Goal: Information Seeking & Learning: Learn about a topic

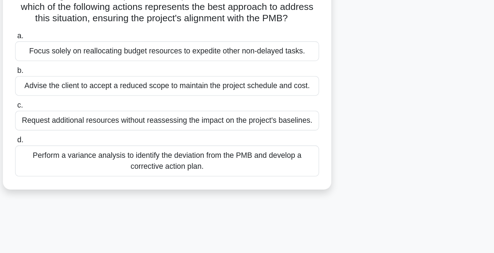
scroll to position [87, 0]
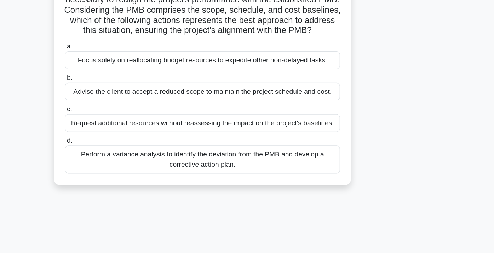
click at [317, 161] on div "Perform a variance analysis to identify the deviation from the PMB and develop …" at bounding box center [246, 160] width 229 height 23
click at [132, 147] on input "d. Perform a variance analysis to identify the deviation from the PMB and devel…" at bounding box center [132, 145] width 0 height 5
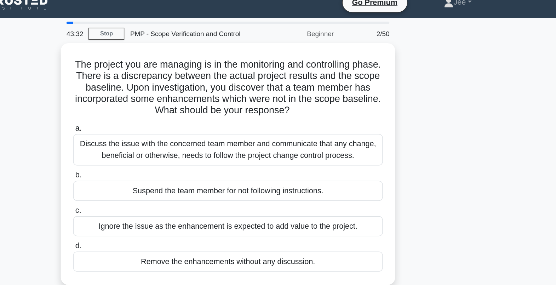
scroll to position [0, 0]
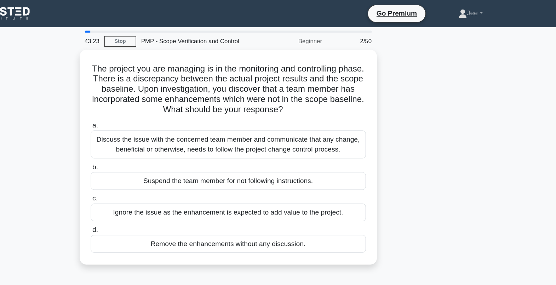
drag, startPoint x: 482, startPoint y: 0, endPoint x: 320, endPoint y: 33, distance: 165.0
click at [320, 33] on div "Beginner" at bounding box center [329, 34] width 62 height 14
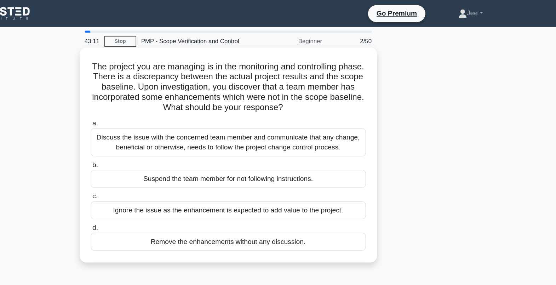
click at [289, 80] on h5 "The project you are managing is in the monitoring and controlling phase. There …" at bounding box center [278, 72] width 231 height 43
click at [250, 118] on div "Discuss the issue with the concerned team member and communicate that any chang…" at bounding box center [277, 118] width 229 height 23
click at [163, 105] on input "a. Discuss the issue with the concerned team member and communicate that any ch…" at bounding box center [163, 102] width 0 height 5
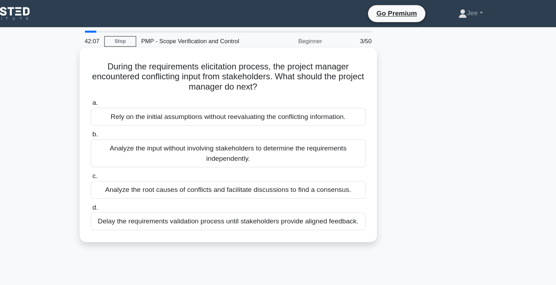
click at [309, 156] on div "Analyze the root causes of conflicts and facilitate discussions to find a conse…" at bounding box center [277, 158] width 229 height 15
click at [163, 149] on input "c. Analyze the root causes of conflicts and facilitate discussions to find a co…" at bounding box center [163, 146] width 0 height 5
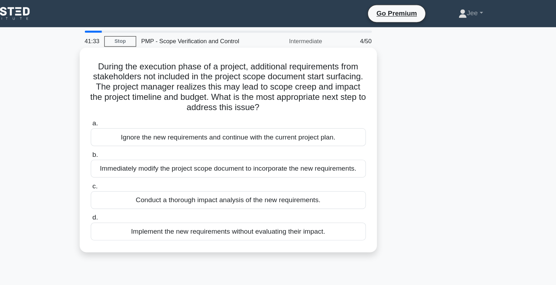
click at [231, 167] on div "Conduct a thorough impact analysis of the new requirements." at bounding box center [277, 166] width 229 height 15
click at [163, 157] on input "c. Conduct a thorough impact analysis of the new requirements." at bounding box center [163, 155] width 0 height 5
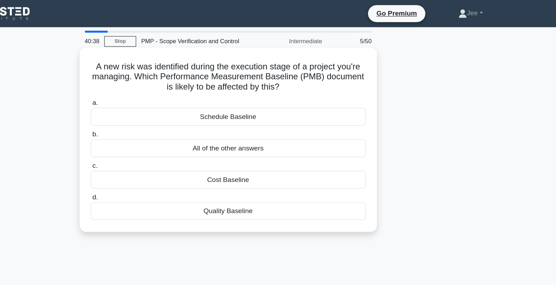
click at [264, 122] on div "All of the other answers" at bounding box center [277, 123] width 229 height 15
click at [163, 114] on input "b. All of the other answers" at bounding box center [163, 112] width 0 height 5
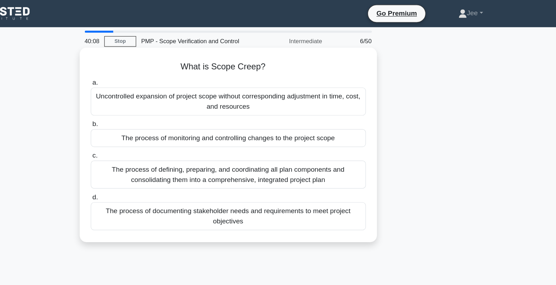
click at [277, 86] on div "Uncontrolled expansion of project scope without corresponding adjustment in tim…" at bounding box center [277, 84] width 229 height 23
click at [163, 71] on input "a. Uncontrolled expansion of project scope without corresponding adjustment in …" at bounding box center [163, 68] width 0 height 5
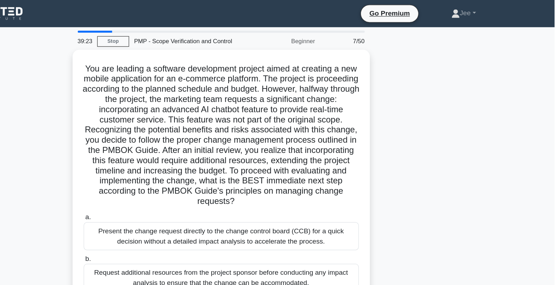
drag, startPoint x: 550, startPoint y: 152, endPoint x: 563, endPoint y: 188, distance: 38.6
click at [493, 188] on html "Go Premium Jee" at bounding box center [278, 191] width 556 height 382
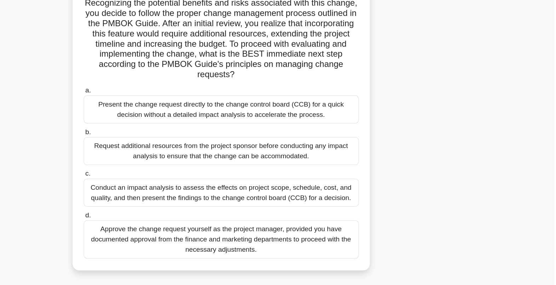
scroll to position [69, 0]
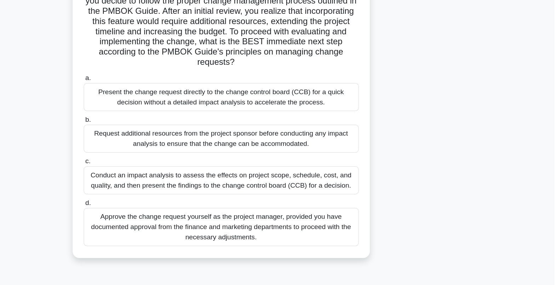
click at [493, 226] on div "You are leading a software development project aimed at creating a new mobile a…" at bounding box center [278, 122] width 467 height 298
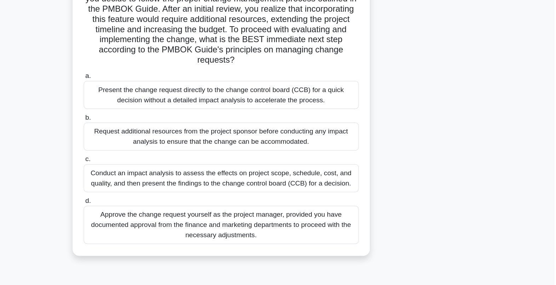
click at [237, 199] on div "Conduct an impact analysis to assess the effects on project scope, schedule, co…" at bounding box center [277, 195] width 229 height 23
click at [163, 182] on input "c. Conduct an impact analysis to assess the effects on project scope, schedule,…" at bounding box center [163, 180] width 0 height 5
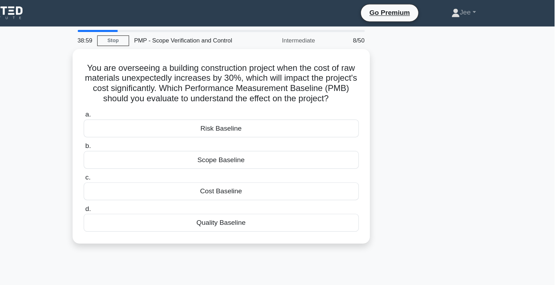
scroll to position [0, 0]
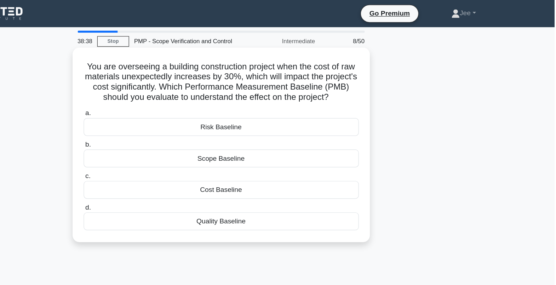
click at [271, 159] on div "Cost Baseline" at bounding box center [277, 158] width 229 height 15
click at [163, 149] on input "c. Cost Baseline" at bounding box center [163, 146] width 0 height 5
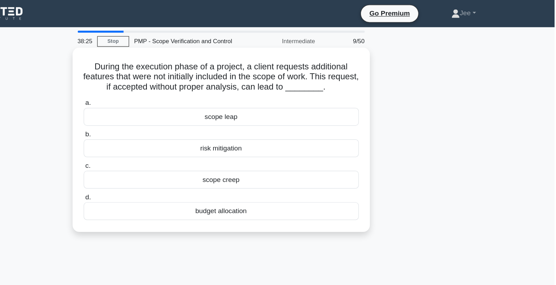
click at [257, 149] on div "scope creep" at bounding box center [277, 149] width 229 height 15
click at [163, 140] on input "c. scope creep" at bounding box center [163, 138] width 0 height 5
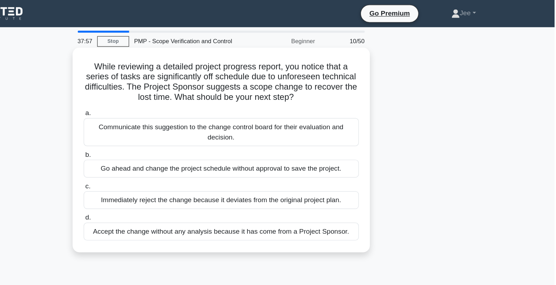
click at [213, 110] on div "Communicate this suggestion to the change control board for their evaluation an…" at bounding box center [277, 109] width 229 height 23
click at [163, 97] on input "a. Communicate this suggestion to the change control board for their evaluation…" at bounding box center [163, 94] width 0 height 5
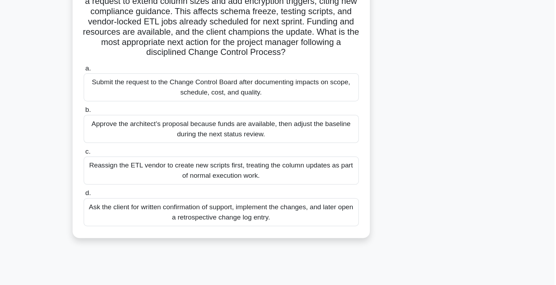
scroll to position [21, 0]
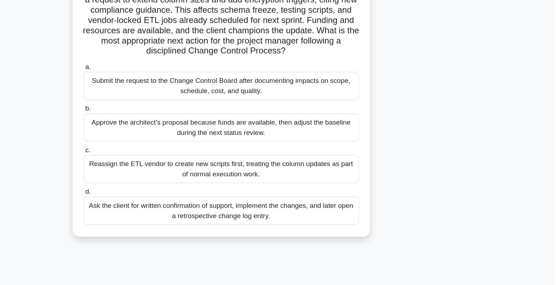
click at [296, 119] on div "Submit the request to the Change Control Board after documenting impacts on sco…" at bounding box center [277, 114] width 229 height 23
click at [163, 101] on input "a. Submit the request to the Change Control Board after documenting impacts on …" at bounding box center [163, 99] width 0 height 5
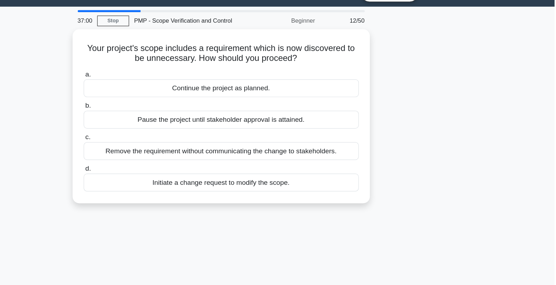
scroll to position [0, 0]
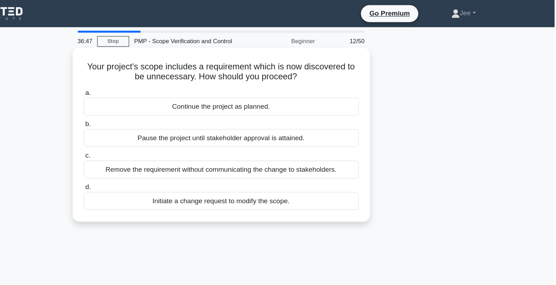
click at [236, 166] on div "Initiate a change request to modify the scope." at bounding box center [277, 167] width 229 height 15
click at [163, 158] on input "d. Initiate a change request to modify the scope." at bounding box center [163, 155] width 0 height 5
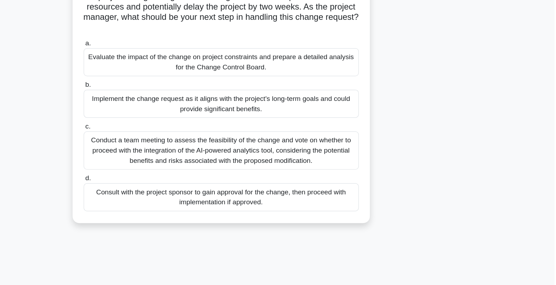
scroll to position [39, 0]
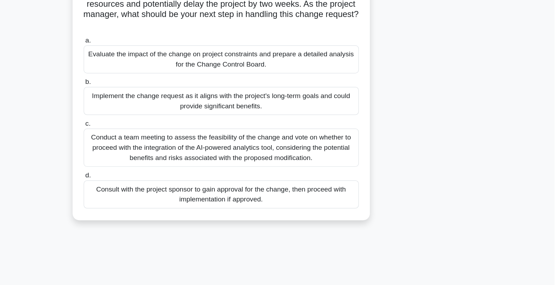
click at [316, 92] on div "Evaluate the impact of the change on project constraints and prepare a detailed…" at bounding box center [277, 96] width 229 height 23
click at [163, 83] on input "a. Evaluate the impact of the change on project constraints and prepare a detai…" at bounding box center [163, 81] width 0 height 5
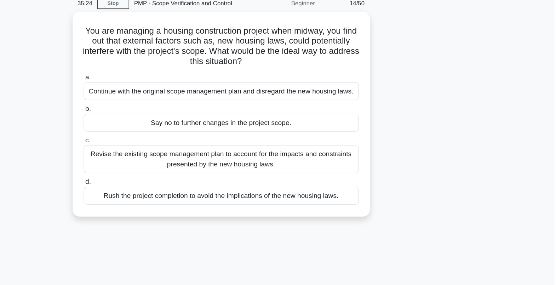
scroll to position [0, 0]
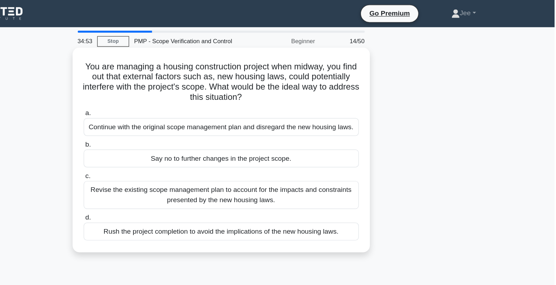
click at [242, 157] on div "Revise the existing scope management plan to account for the impacts and constr…" at bounding box center [277, 162] width 229 height 23
click at [163, 149] on input "c. Revise the existing scope management plan to account for the impacts and con…" at bounding box center [163, 146] width 0 height 5
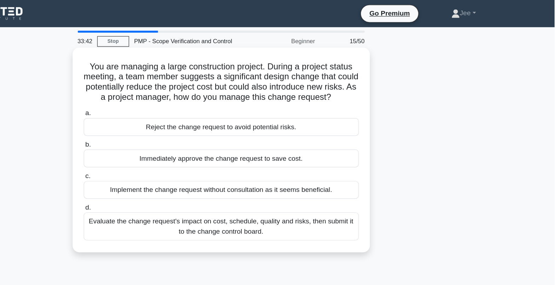
click at [243, 197] on div "Evaluate the change request's impact on cost, schedule, quality and risks, then…" at bounding box center [277, 188] width 229 height 23
click at [163, 175] on input "d. Evaluate the change request's impact on cost, schedule, quality and risks, t…" at bounding box center [163, 172] width 0 height 5
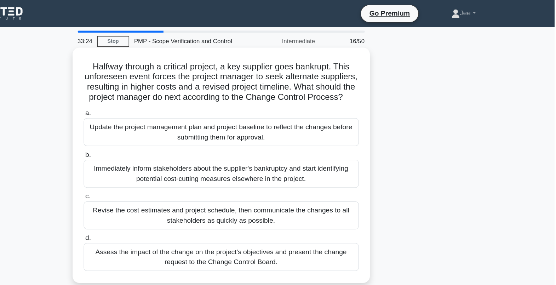
click at [277, 86] on h5 "Halfway through a critical project, a key supplier goes bankrupt. This unforese…" at bounding box center [278, 68] width 231 height 35
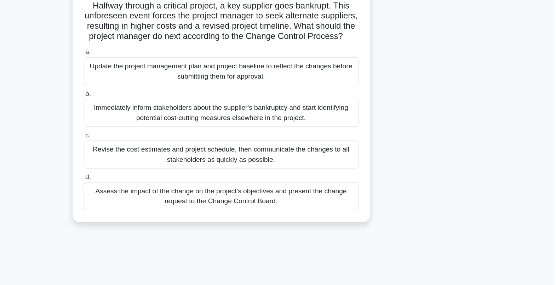
scroll to position [7, 0]
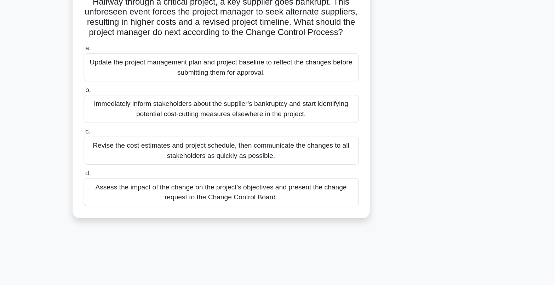
click at [365, 216] on div "Assess the impact of the change on the project's objectives and present the cha…" at bounding box center [277, 207] width 229 height 23
click at [163, 194] on input "d. Assess the impact of the change on the project's objectives and present the …" at bounding box center [163, 191] width 0 height 5
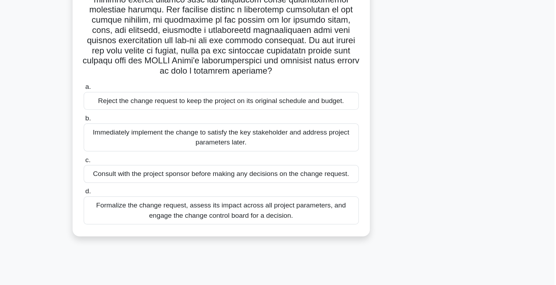
scroll to position [95, 0]
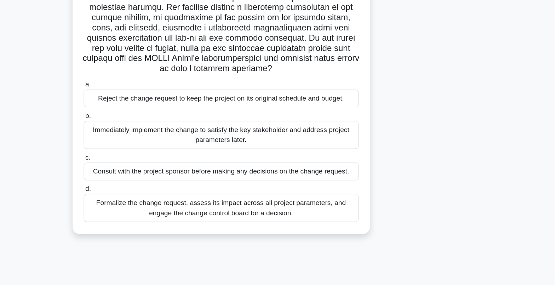
click at [338, 229] on div "Formalize the change request, assess its impact across all project parameters, …" at bounding box center [277, 220] width 229 height 23
click at [163, 207] on input "d. Formalize the change request, assess its impact across all project parameter…" at bounding box center [163, 204] width 0 height 5
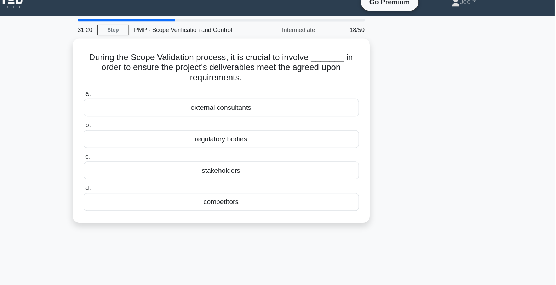
scroll to position [0, 0]
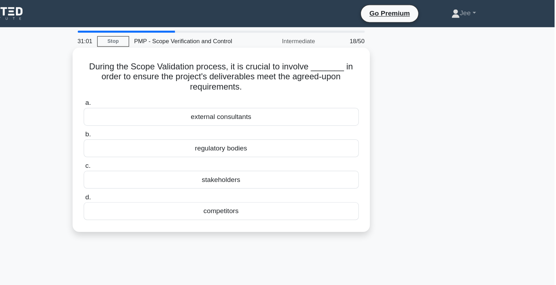
click at [280, 150] on div "stakeholders" at bounding box center [277, 149] width 229 height 15
click at [163, 140] on input "c. stakeholders" at bounding box center [163, 138] width 0 height 5
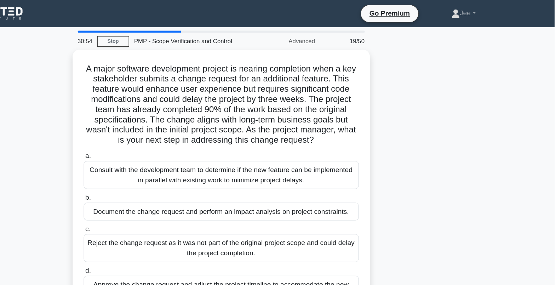
click at [280, 150] on div "Consult with the development team to determine if the new feature can be implem…" at bounding box center [277, 145] width 229 height 23
click at [163, 132] on input "a. Consult with the development team to determine if the new feature can be imp…" at bounding box center [163, 130] width 0 height 5
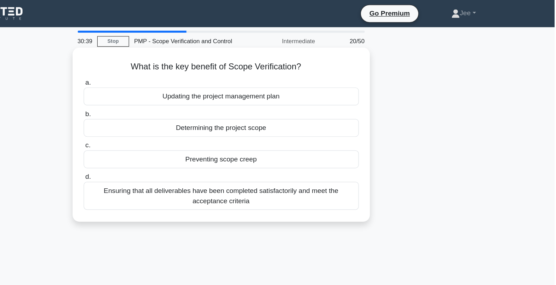
click at [249, 165] on div "Ensuring that all deliverables have been completed satisfactorily and meet the …" at bounding box center [277, 162] width 229 height 23
click at [163, 150] on input "d. Ensuring that all deliverables have been completed satisfactorily and meet t…" at bounding box center [163, 147] width 0 height 5
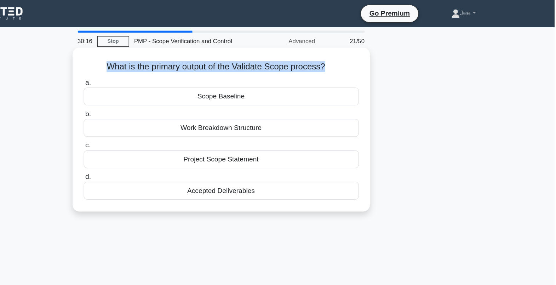
drag, startPoint x: 366, startPoint y: 54, endPoint x: 178, endPoint y: 48, distance: 188.6
click at [178, 48] on div "What is the primary output of the Validate Scope process? .spinner_0XTQ{transfo…" at bounding box center [278, 107] width 242 height 131
copy h5 "What is the primary output of the Validate Scope process?"
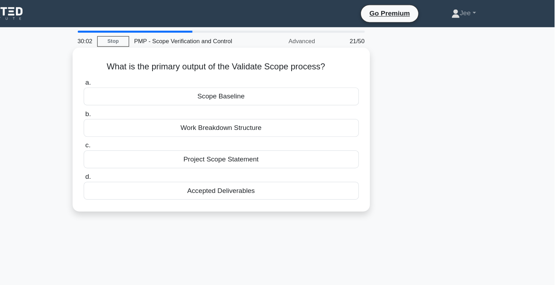
click at [275, 159] on div "Accepted Deliverables" at bounding box center [277, 158] width 229 height 15
click at [163, 150] on input "d. Accepted Deliverables" at bounding box center [163, 147] width 0 height 5
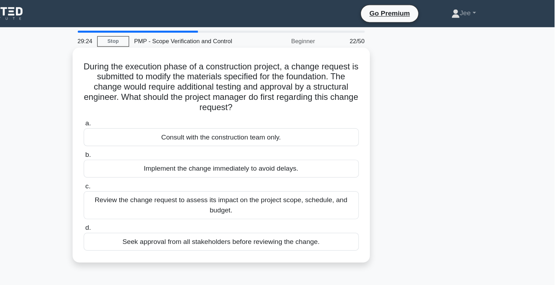
click at [266, 175] on div "Review the change request to assess its impact on the project scope, schedule, …" at bounding box center [277, 170] width 229 height 23
click at [163, 157] on input "c. Review the change request to assess its impact on the project scope, schedul…" at bounding box center [163, 155] width 0 height 5
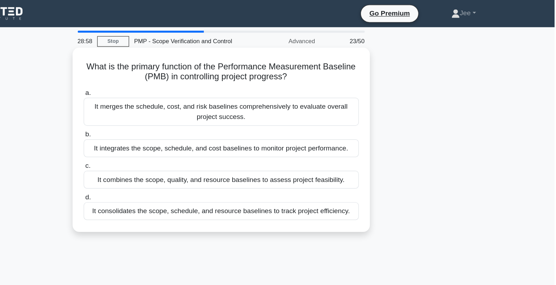
click at [295, 124] on div "It integrates the scope, schedule, and cost baselines to monitor project perfor…" at bounding box center [277, 123] width 229 height 15
click at [163, 114] on input "b. It integrates the scope, schedule, and cost baselines to monitor project per…" at bounding box center [163, 112] width 0 height 5
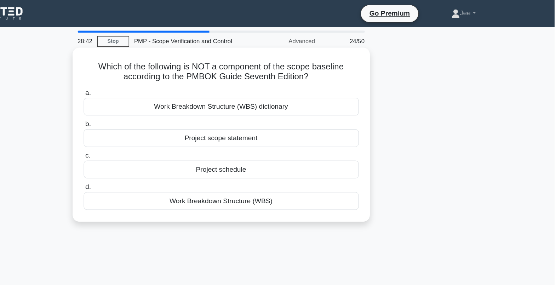
click at [281, 121] on div "Project scope statement" at bounding box center [277, 115] width 229 height 15
click at [163, 106] on input "b. Project scope statement" at bounding box center [163, 103] width 0 height 5
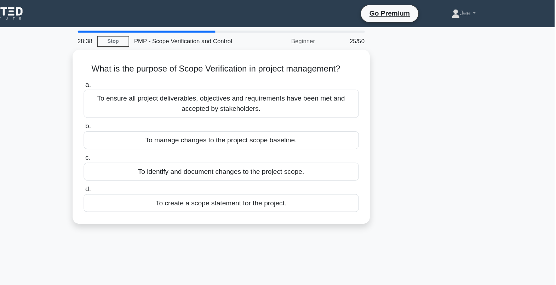
click at [493, 98] on main "28:38 Stop PMP - Scope Verification and Control Beginner 25/50 What is the purp…" at bounding box center [278, 202] width 556 height 359
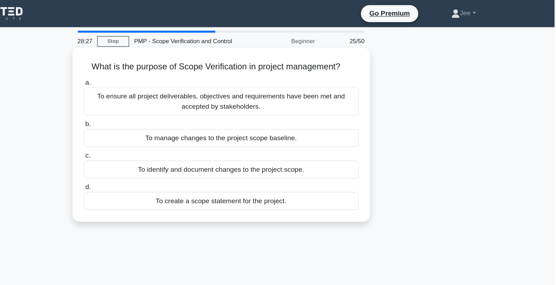
click at [279, 89] on div "To ensure all project deliverables, objectives and requirements have been met a…" at bounding box center [277, 84] width 229 height 23
click at [163, 71] on input "a. To ensure all project deliverables, objectives and requirements have been me…" at bounding box center [163, 68] width 0 height 5
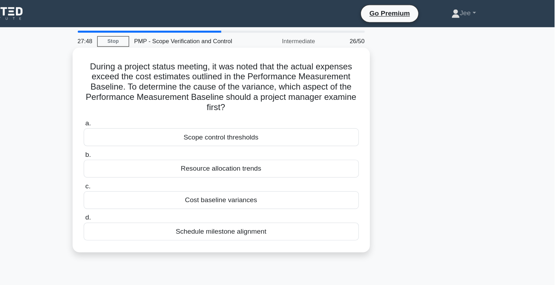
click at [275, 167] on div "Cost baseline variances" at bounding box center [277, 166] width 229 height 15
click at [163, 157] on input "c. Cost baseline variances" at bounding box center [163, 155] width 0 height 5
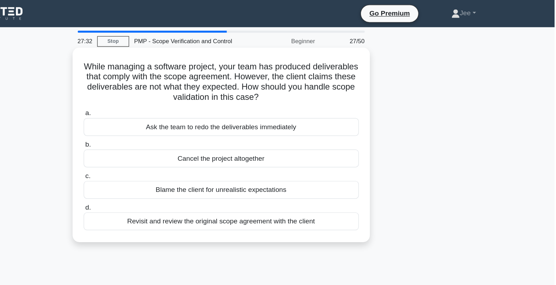
click at [259, 187] on div "Revisit and review the original scope agreement with the client" at bounding box center [277, 184] width 229 height 15
click at [163, 175] on input "d. Revisit and review the original scope agreement with the client" at bounding box center [163, 172] width 0 height 5
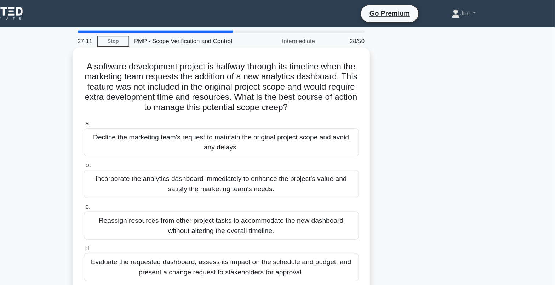
click at [231, 226] on div "Evaluate the requested dashboard, assess its impact on the schedule and budget,…" at bounding box center [277, 222] width 229 height 23
click at [163, 209] on input "d. Evaluate the requested dashboard, assess its impact on the schedule and budg…" at bounding box center [163, 206] width 0 height 5
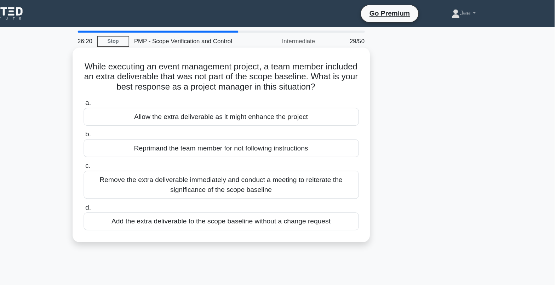
click at [243, 160] on div "Remove the extra deliverable immediately and conduct a meeting to reiterate the…" at bounding box center [277, 153] width 229 height 23
click at [163, 140] on input "c. Remove the extra deliverable immediately and conduct a meeting to reiterate …" at bounding box center [163, 138] width 0 height 5
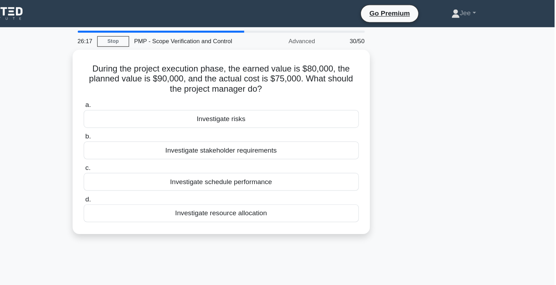
click at [425, 137] on div "During the project execution phase, the earned value is $80,000, the planned va…" at bounding box center [278, 122] width 467 height 162
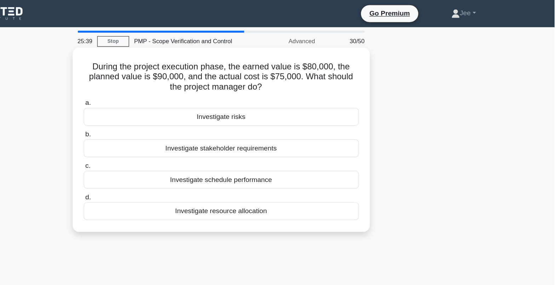
click at [307, 126] on div "Investigate stakeholder requirements" at bounding box center [277, 123] width 229 height 15
click at [163, 114] on input "b. Investigate stakeholder requirements" at bounding box center [163, 112] width 0 height 5
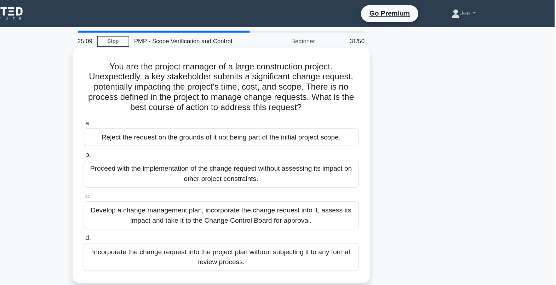
click at [277, 182] on div "Develop a change management plan, incorporate the change request into it, asses…" at bounding box center [277, 179] width 229 height 23
click at [163, 166] on input "c. Develop a change management plan, incorporate the change request into it, as…" at bounding box center [163, 163] width 0 height 5
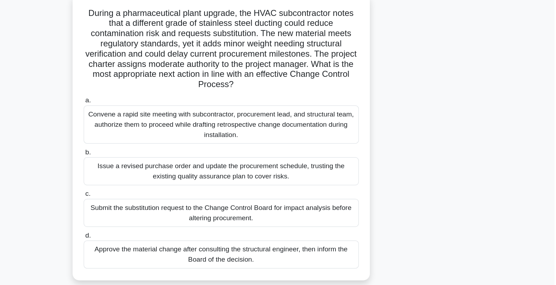
scroll to position [1, 0]
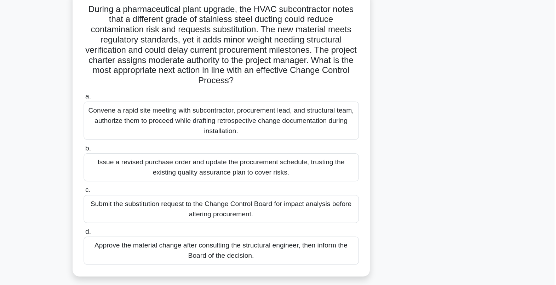
click at [348, 217] on div "Submit the substitution request to the Change Control Board for impact analysis…" at bounding box center [277, 220] width 229 height 23
click at [163, 208] on input "c. Submit the substitution request to the Change Control Board for impact analy…" at bounding box center [163, 205] width 0 height 5
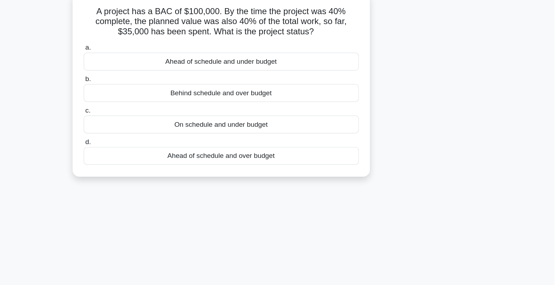
scroll to position [0, 0]
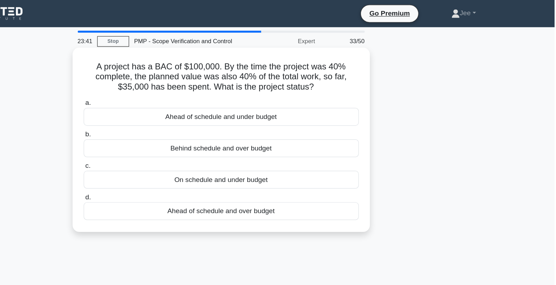
click at [331, 97] on div "Ahead of schedule and under budget" at bounding box center [277, 97] width 229 height 15
click at [163, 88] on input "a. Ahead of schedule and under budget" at bounding box center [163, 85] width 0 height 5
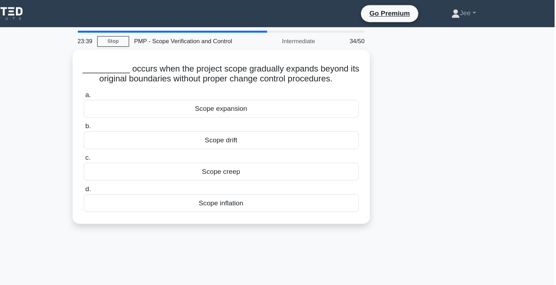
click at [451, 123] on div "__________ occurs when the project scope gradually expands beyond its original …" at bounding box center [278, 117] width 467 height 153
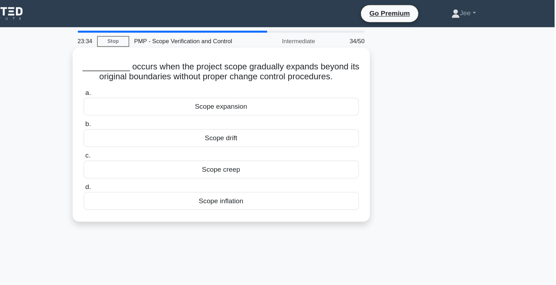
click at [318, 145] on div "Scope creep" at bounding box center [277, 141] width 229 height 15
click at [163, 132] on input "c. Scope creep" at bounding box center [163, 129] width 0 height 5
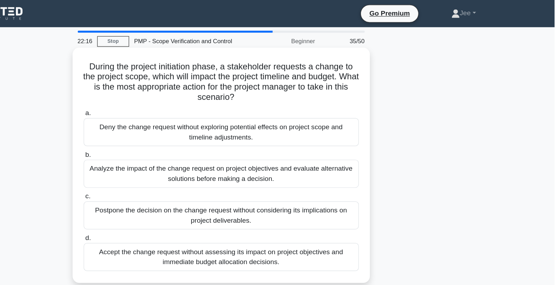
click at [349, 145] on div "Analyze the impact of the change request on project objectives and evaluate alt…" at bounding box center [277, 144] width 229 height 23
click at [163, 131] on input "b. Analyze the impact of the change request on project objectives and evaluate …" at bounding box center [163, 129] width 0 height 5
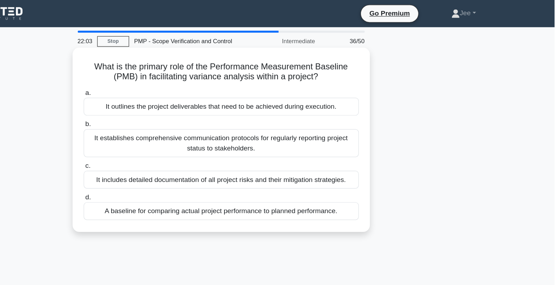
click at [305, 176] on div "A baseline for comparing actual project performance to planned performance." at bounding box center [277, 175] width 229 height 15
click at [163, 167] on input "d. A baseline for comparing actual project performance to planned performance." at bounding box center [163, 164] width 0 height 5
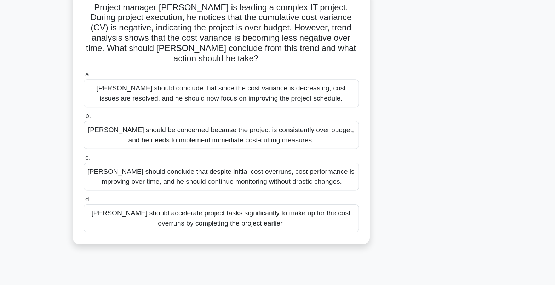
scroll to position [19, 0]
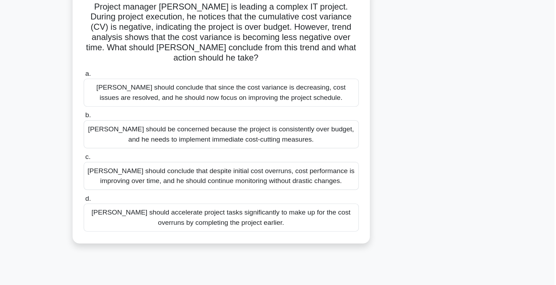
click at [347, 173] on div "David should conclude that despite initial cost overruns, cost performance is i…" at bounding box center [277, 176] width 229 height 23
click at [163, 164] on input "c. David should conclude that despite initial cost overruns, cost performance i…" at bounding box center [163, 161] width 0 height 5
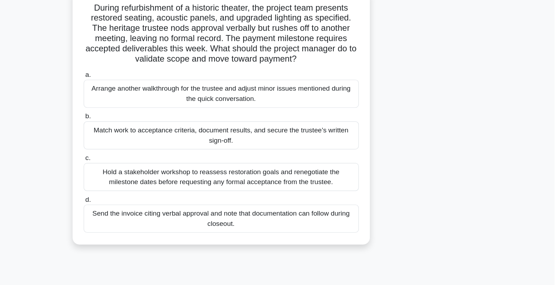
scroll to position [5, 0]
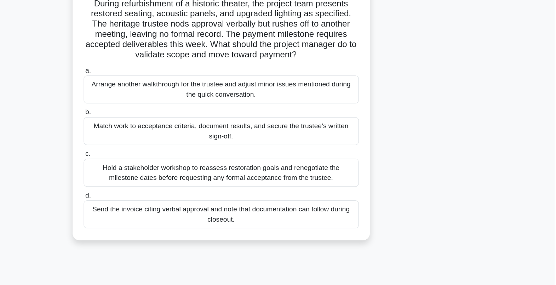
click at [364, 157] on div "Match work to acceptance criteria, document results, and secure the trustee’s w…" at bounding box center [277, 156] width 229 height 23
click at [163, 143] on input "b. Match work to acceptance criteria, document results, and secure the trustee’…" at bounding box center [163, 140] width 0 height 5
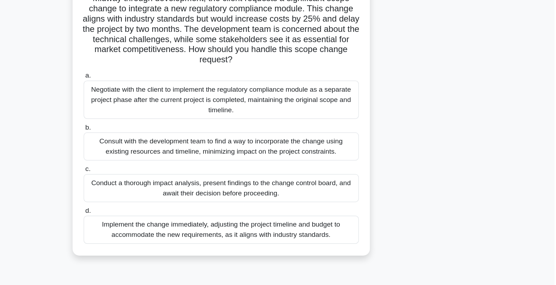
scroll to position [21, 0]
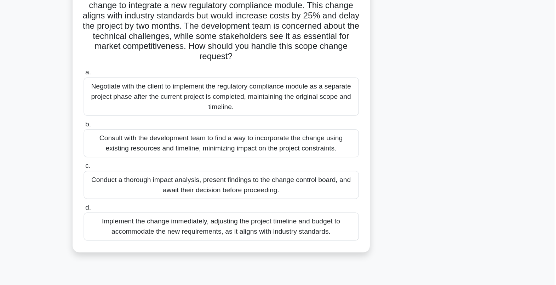
click at [313, 203] on div "Conduct a thorough impact analysis, present findings to the change control boar…" at bounding box center [277, 201] width 229 height 23
click at [163, 188] on input "c. Conduct a thorough impact analysis, present findings to the change control b…" at bounding box center [163, 185] width 0 height 5
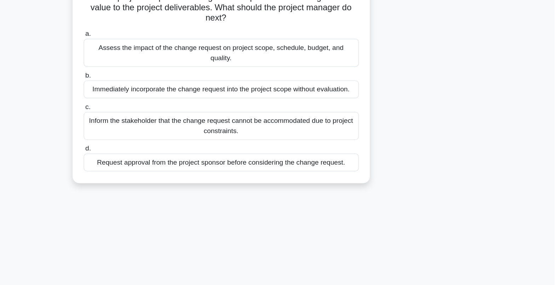
scroll to position [0, 0]
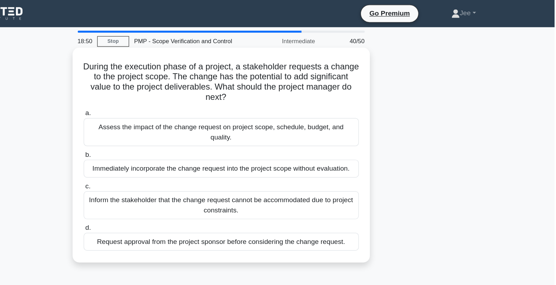
click at [257, 105] on div "Assess the impact of the change request on project scope, schedule, budget, and…" at bounding box center [277, 109] width 229 height 23
click at [163, 97] on input "a. Assess the impact of the change request on project scope, schedule, budget, …" at bounding box center [163, 94] width 0 height 5
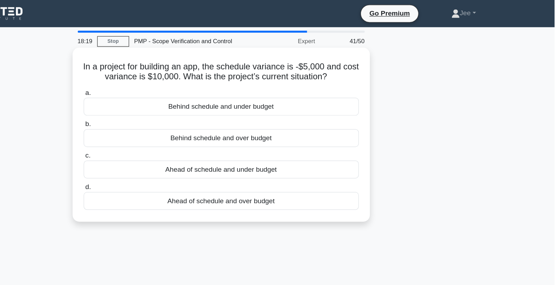
click at [279, 92] on div "Behind schedule and under budget" at bounding box center [277, 88] width 229 height 15
click at [163, 80] on input "a. Behind schedule and under budget" at bounding box center [163, 77] width 0 height 5
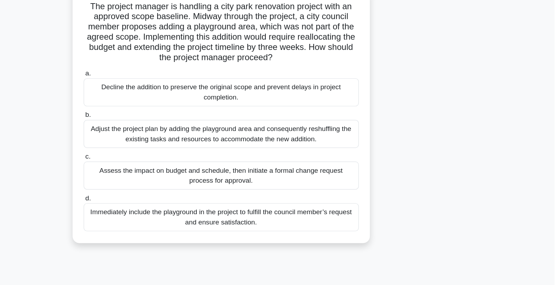
scroll to position [19, 0]
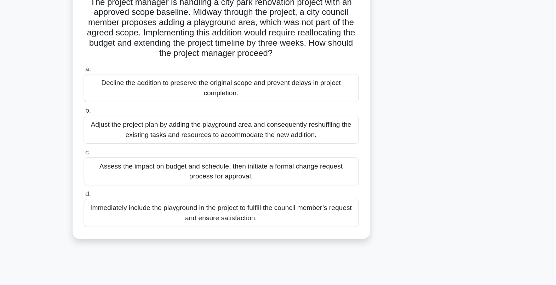
click at [327, 181] on div "Assess the impact on budget and schedule, then initiate a formal change request…" at bounding box center [277, 176] width 229 height 23
click at [163, 164] on input "c. Assess the impact on budget and schedule, then initiate a formal change requ…" at bounding box center [163, 161] width 0 height 5
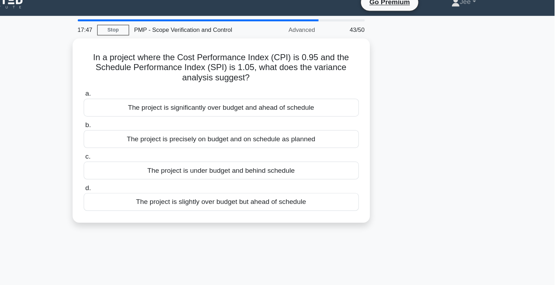
scroll to position [0, 0]
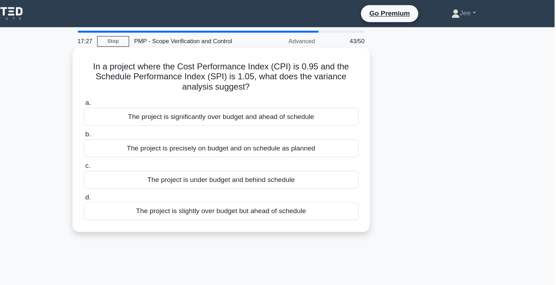
click at [258, 149] on div "The project is under budget and behind schedule" at bounding box center [277, 149] width 229 height 15
click at [163, 140] on input "c. The project is under budget and behind schedule" at bounding box center [163, 138] width 0 height 5
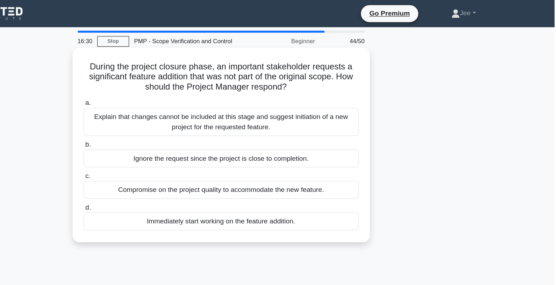
click at [261, 104] on div "Explain that changes cannot be included at this stage and suggest initiation of…" at bounding box center [277, 101] width 229 height 23
click at [163, 88] on input "a. Explain that changes cannot be included at this stage and suggest initiation…" at bounding box center [163, 85] width 0 height 5
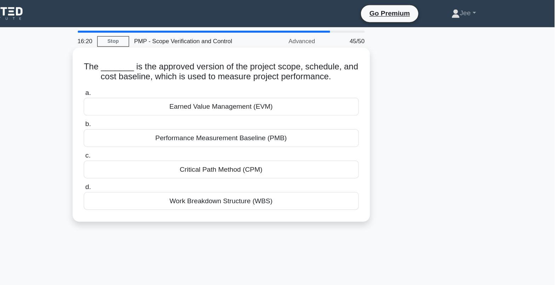
click at [257, 119] on div "Performance Measurement Baseline (PMB)" at bounding box center [277, 115] width 229 height 15
click at [163, 106] on input "b. Performance Measurement Baseline (PMB)" at bounding box center [163, 103] width 0 height 5
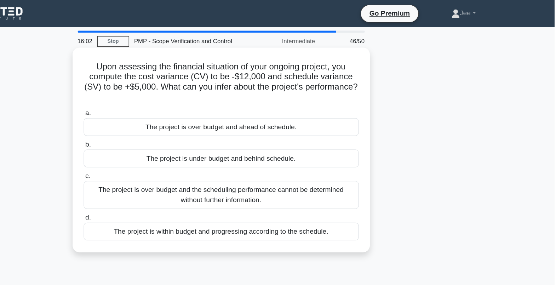
click at [273, 107] on div "The project is over budget and ahead of schedule." at bounding box center [277, 105] width 229 height 15
click at [163, 97] on input "a. The project is over budget and ahead of schedule." at bounding box center [163, 94] width 0 height 5
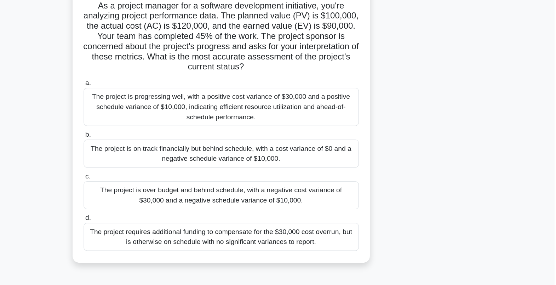
scroll to position [6, 0]
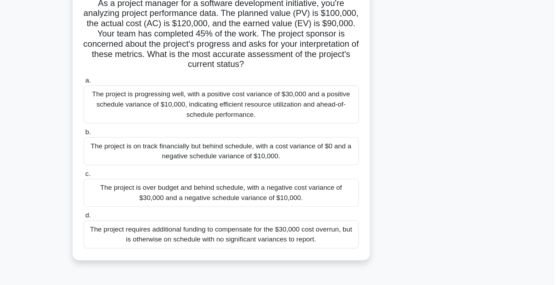
click at [287, 248] on div "The project requires additional funding to compensate for the $30,000 cost over…" at bounding box center [277, 242] width 229 height 23
click at [163, 229] on input "d. The project requires additional funding to compensate for the $30,000 cost o…" at bounding box center [163, 226] width 0 height 5
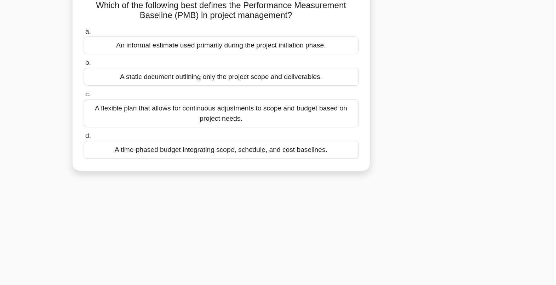
scroll to position [0, 0]
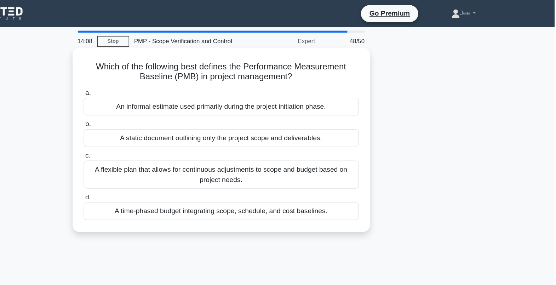
click at [230, 178] on div "A time-phased budget integrating scope, schedule, and cost baselines." at bounding box center [277, 175] width 229 height 15
click at [163, 167] on input "d. A time-phased budget integrating scope, schedule, and cost baselines." at bounding box center [163, 164] width 0 height 5
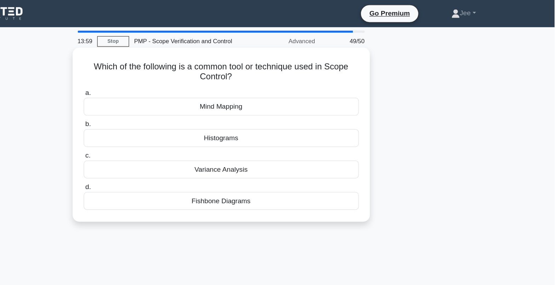
click at [270, 142] on div "Variance Analysis" at bounding box center [277, 141] width 229 height 15
click at [163, 132] on input "c. Variance Analysis" at bounding box center [163, 129] width 0 height 5
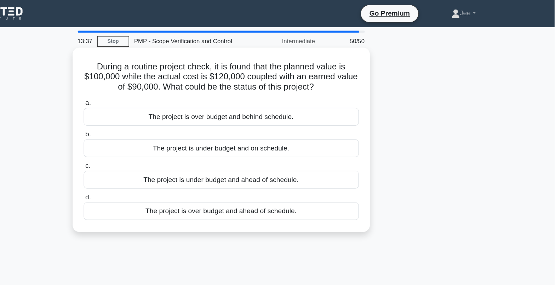
click at [237, 99] on div "The project is over budget and behind schedule." at bounding box center [277, 97] width 229 height 15
click at [163, 88] on input "a. The project is over budget and behind schedule." at bounding box center [163, 85] width 0 height 5
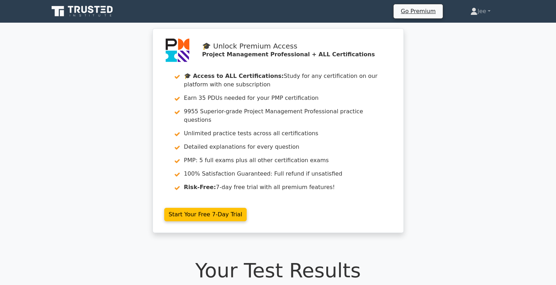
drag, startPoint x: 555, startPoint y: 16, endPoint x: 564, endPoint y: 45, distance: 30.7
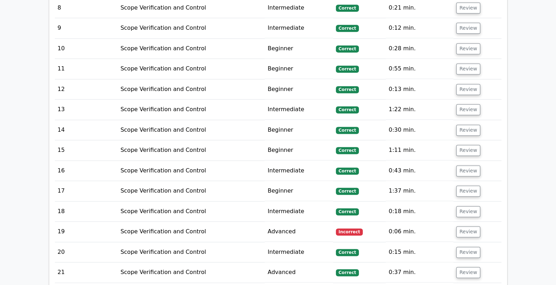
scroll to position [1300, 0]
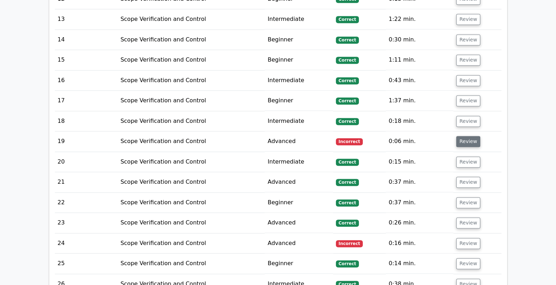
click at [464, 136] on button "Review" at bounding box center [468, 141] width 24 height 11
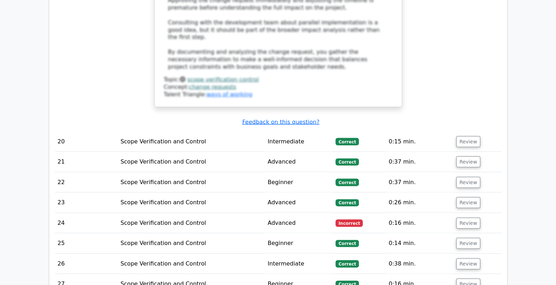
scroll to position [2088, 0]
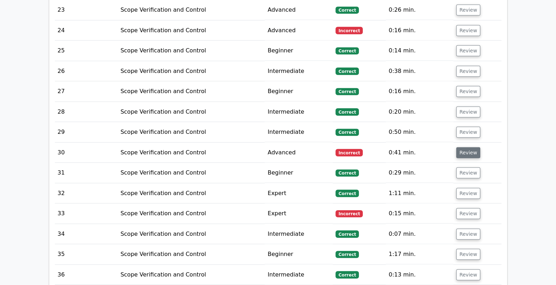
click at [474, 147] on button "Review" at bounding box center [468, 152] width 24 height 11
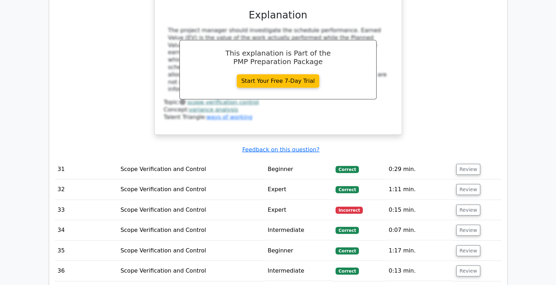
scroll to position [2412, 0]
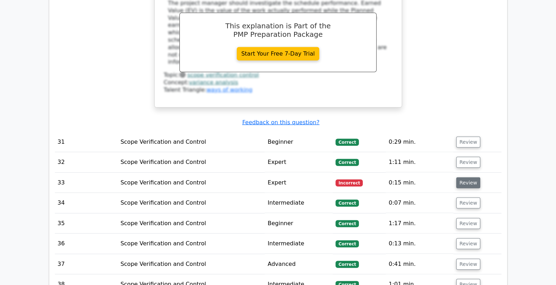
click at [470, 177] on button "Review" at bounding box center [468, 182] width 24 height 11
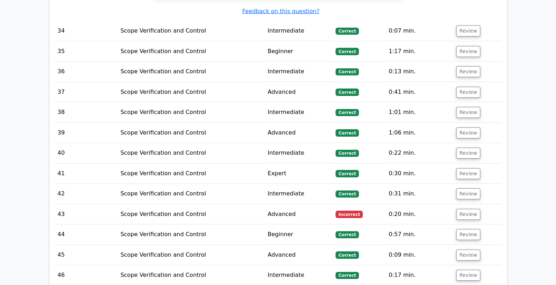
scroll to position [2885, 0]
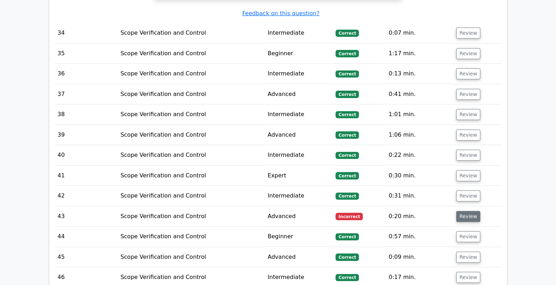
click at [466, 211] on button "Review" at bounding box center [468, 216] width 24 height 11
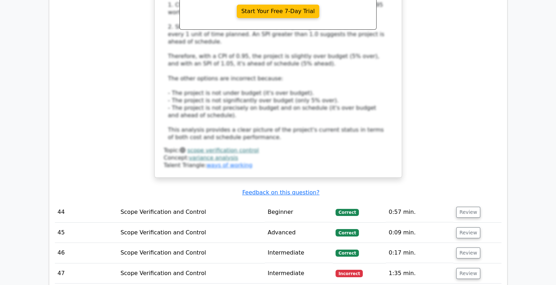
scroll to position [3330, 0]
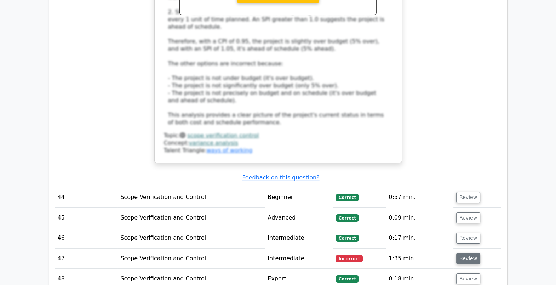
click at [469, 253] on button "Review" at bounding box center [468, 258] width 24 height 11
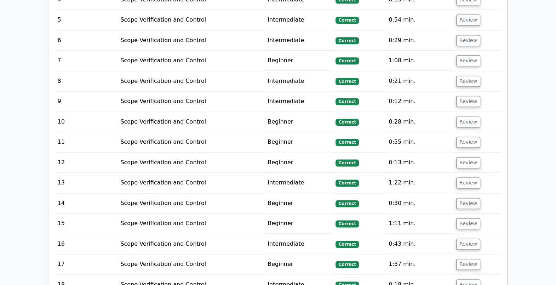
scroll to position [0, 0]
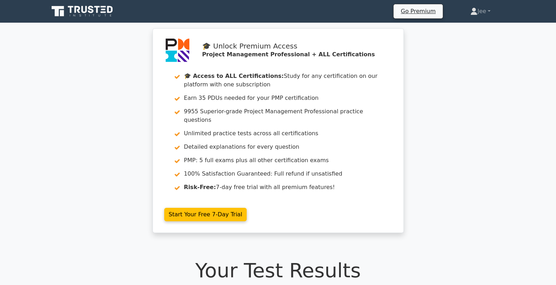
click at [100, 14] on icon at bounding box center [83, 11] width 68 height 13
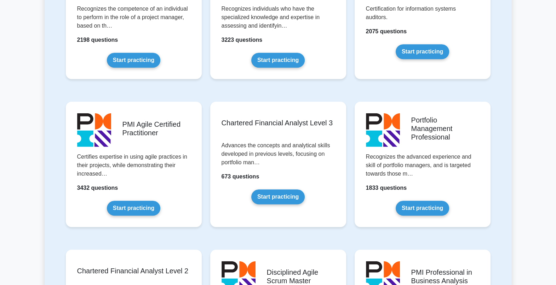
scroll to position [657, 0]
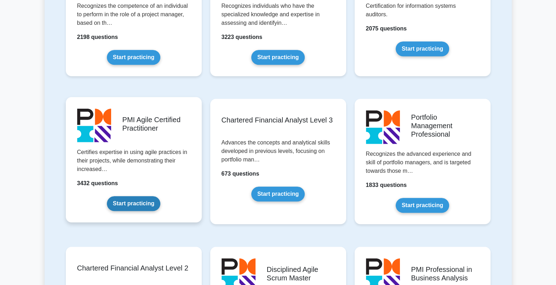
click at [107, 196] on link "Start practicing" at bounding box center [133, 203] width 53 height 15
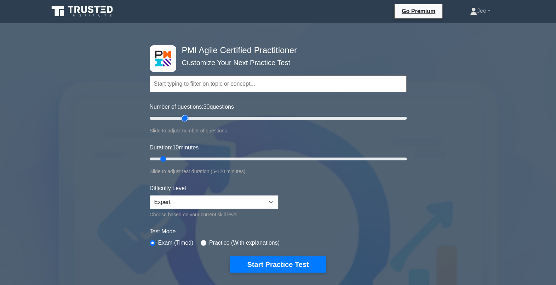
drag, startPoint x: 161, startPoint y: 120, endPoint x: 185, endPoint y: 118, distance: 23.4
type input "30"
click at [185, 118] on input "Number of questions: 30 questions" at bounding box center [278, 118] width 257 height 8
drag, startPoint x: 163, startPoint y: 158, endPoint x: 199, endPoint y: 158, distance: 36.1
type input "25"
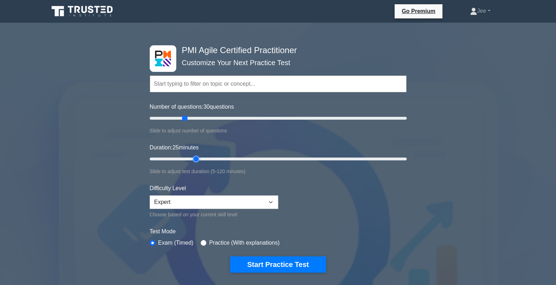
click at [199, 158] on input "Duration: 25 minutes" at bounding box center [278, 159] width 257 height 8
click at [327, 91] on input "text" at bounding box center [278, 83] width 257 height 17
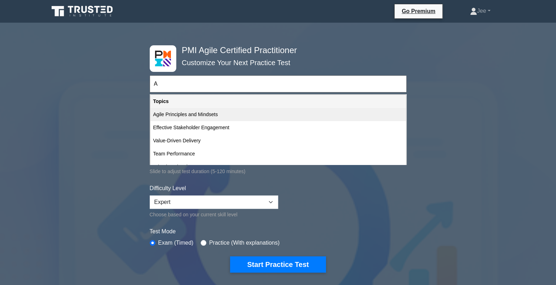
click at [282, 110] on div "Agile Principles and Mindsets" at bounding box center [277, 114] width 255 height 13
type input "Agile Principles and Mindsets"
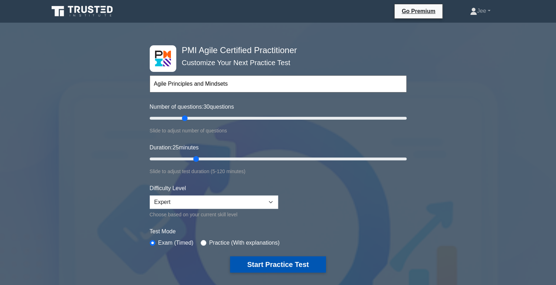
click at [286, 257] on button "Start Practice Test" at bounding box center [277, 264] width 95 height 16
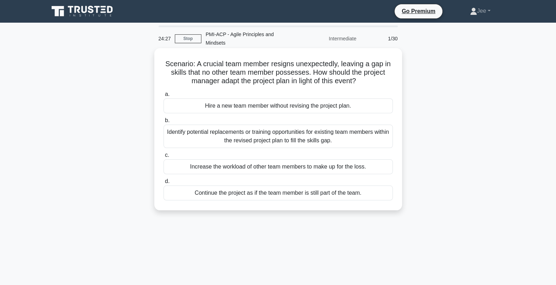
click at [227, 128] on div "Identify potential replacements or training opportunities for existing team mem…" at bounding box center [277, 135] width 229 height 23
click at [163, 123] on input "b. Identify potential replacements or training opportunities for existing team …" at bounding box center [163, 120] width 0 height 5
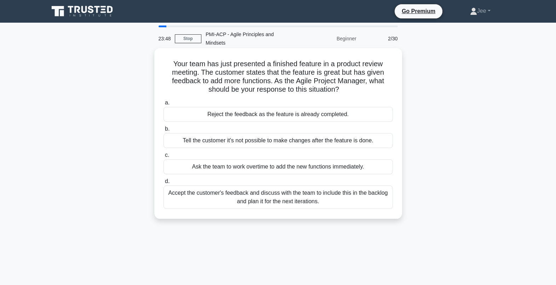
click at [209, 188] on div "Accept the customer's feedback and discuss with the team to include this in the…" at bounding box center [277, 196] width 229 height 23
click at [163, 184] on input "d. Accept the customer's feedback and discuss with the team to include this in …" at bounding box center [163, 181] width 0 height 5
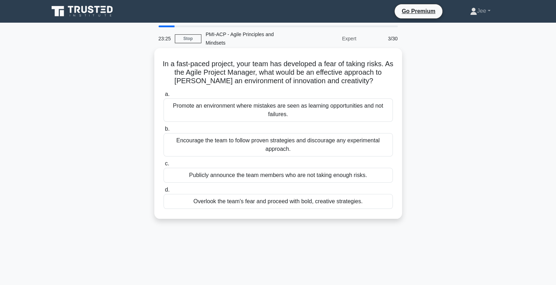
click at [269, 102] on div "Promote an environment where mistakes are seen as learning opportunities and no…" at bounding box center [277, 109] width 229 height 23
click at [163, 97] on input "a. Promote an environment where mistakes are seen as learning opportunities and…" at bounding box center [163, 94] width 0 height 5
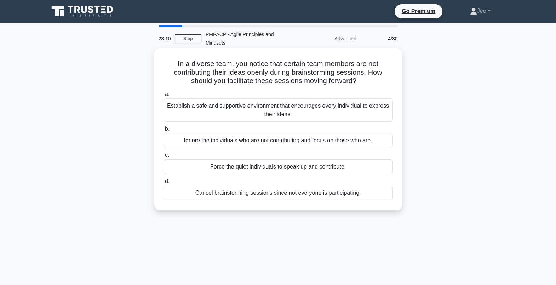
click at [242, 103] on div "Establish a safe and supportive environment that encourages every individual to…" at bounding box center [277, 109] width 229 height 23
click at [163, 97] on input "a. Establish a safe and supportive environment that encourages every individual…" at bounding box center [163, 94] width 0 height 5
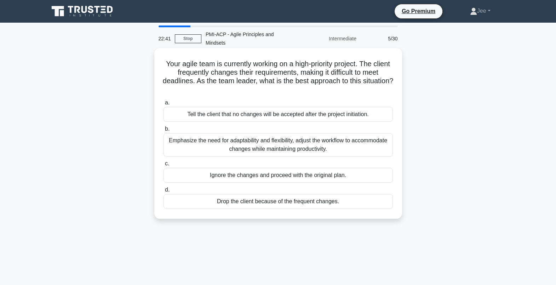
click at [205, 136] on div "Emphasize the need for adaptability and flexibility, adjust the workflow to acc…" at bounding box center [277, 144] width 229 height 23
click at [163, 131] on input "b. Emphasize the need for adaptability and flexibility, adjust the workflow to …" at bounding box center [163, 129] width 0 height 5
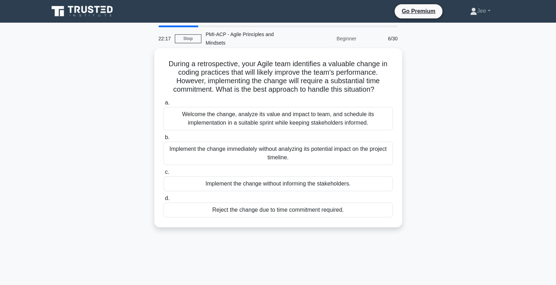
click at [219, 109] on div "Welcome the change, analyze its value and impact to team, and schedule its impl…" at bounding box center [277, 118] width 229 height 23
click at [163, 105] on input "a. Welcome the change, analyze its value and impact to team, and schedule its i…" at bounding box center [163, 102] width 0 height 5
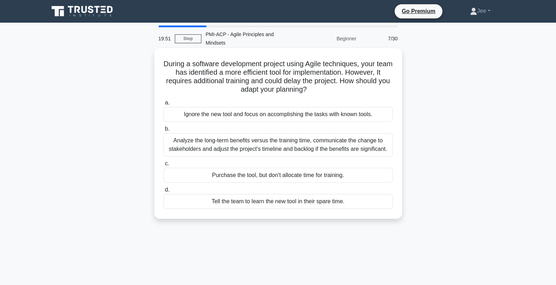
click at [278, 139] on div "Analyze the long-term benefits versus the training time, communicate the change…" at bounding box center [277, 144] width 229 height 23
click at [163, 131] on input "b. Analyze the long-term benefits versus the training time, communicate the cha…" at bounding box center [163, 129] width 0 height 5
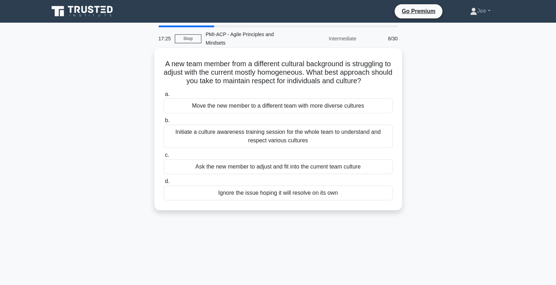
click at [239, 128] on div "Initiate a culture awareness training session for the whole team to understand …" at bounding box center [277, 135] width 229 height 23
click at [163, 123] on input "b. Initiate a culture awareness training session for the whole team to understa…" at bounding box center [163, 120] width 0 height 5
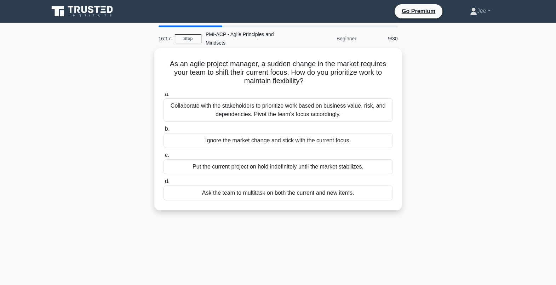
click at [246, 105] on div "Collaborate with the stakeholders to prioritize work based on business value, r…" at bounding box center [277, 109] width 229 height 23
click at [163, 97] on input "a. Collaborate with the stakeholders to prioritize work based on business value…" at bounding box center [163, 94] width 0 height 5
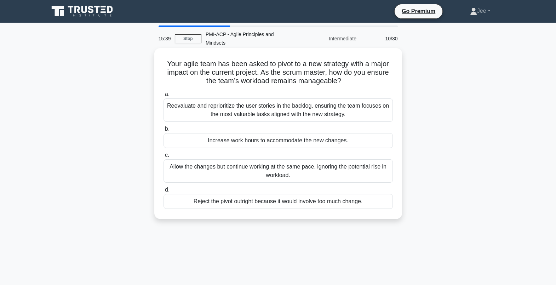
click at [270, 106] on div "Reevaluate and reprioritize the user stories in the backlog, ensuring the team …" at bounding box center [277, 109] width 229 height 23
click at [163, 97] on input "a. Reevaluate and reprioritize the user stories in the backlog, ensuring the te…" at bounding box center [163, 94] width 0 height 5
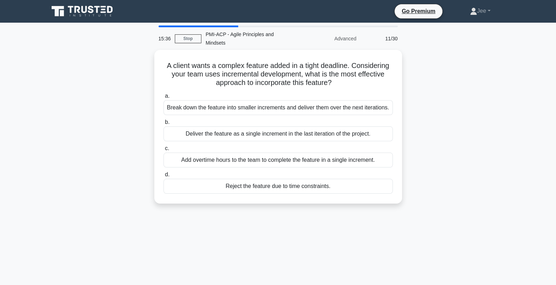
click at [453, 112] on div "A client wants a complex feature added in a tight deadline. Considering your te…" at bounding box center [278, 131] width 467 height 162
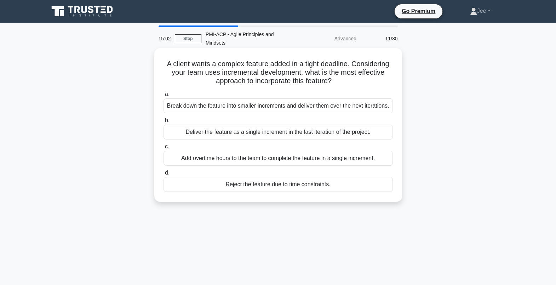
click at [301, 99] on div "Break down the feature into smaller increments and deliver them over the next i…" at bounding box center [277, 105] width 229 height 15
click at [163, 97] on input "a. Break down the feature into smaller increments and deliver them over the nex…" at bounding box center [163, 94] width 0 height 5
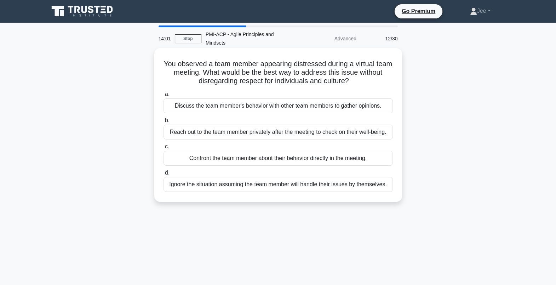
click at [251, 126] on div "Reach out to the team member privately after the meeting to check on their well…" at bounding box center [277, 131] width 229 height 15
click at [163, 123] on input "b. Reach out to the team member privately after the meeting to check on their w…" at bounding box center [163, 120] width 0 height 5
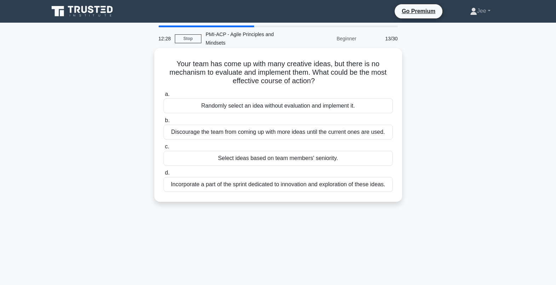
click at [262, 177] on div "Incorporate a part of the sprint dedicated to innovation and exploration of the…" at bounding box center [277, 184] width 229 height 15
click at [163, 175] on input "d. Incorporate a part of the sprint dedicated to innovation and exploration of …" at bounding box center [163, 172] width 0 height 5
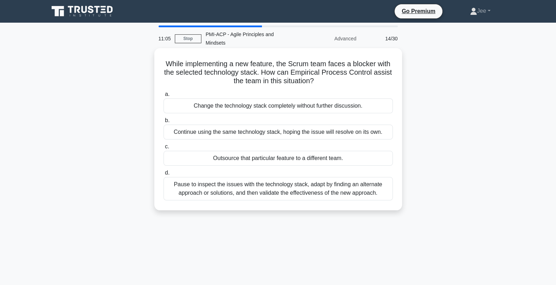
click at [267, 180] on div "Pause to inspect the issues with the technology stack, adapt by finding an alte…" at bounding box center [277, 188] width 229 height 23
click at [163, 175] on input "d. Pause to inspect the issues with the technology stack, adapt by finding an a…" at bounding box center [163, 172] width 0 height 5
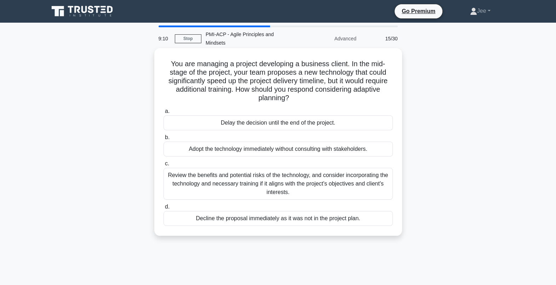
click at [233, 177] on div "Review the benefits and potential risks of the technology, and consider incorpo…" at bounding box center [277, 184] width 229 height 32
click at [163, 166] on input "c. Review the benefits and potential risks of the technology, and consider inco…" at bounding box center [163, 163] width 0 height 5
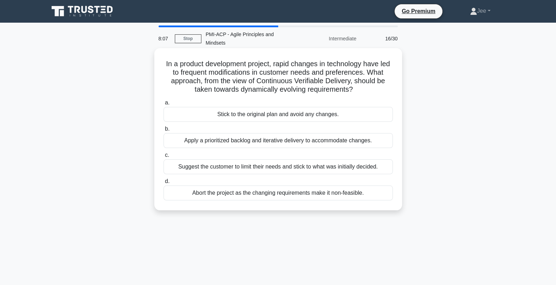
click at [251, 134] on div "Apply a prioritized backlog and iterative delivery to accommodate changes." at bounding box center [277, 140] width 229 height 15
click at [163, 131] on input "b. Apply a prioritized backlog and iterative delivery to accommodate changes." at bounding box center [163, 129] width 0 height 5
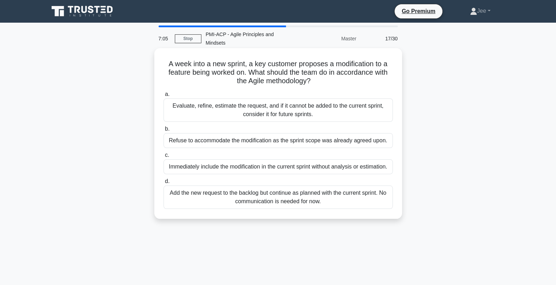
click at [246, 188] on div "Add the new request to the backlog but continue as planned with the current spr…" at bounding box center [277, 196] width 229 height 23
click at [163, 184] on input "d. Add the new request to the backlog but continue as planned with the current …" at bounding box center [163, 181] width 0 height 5
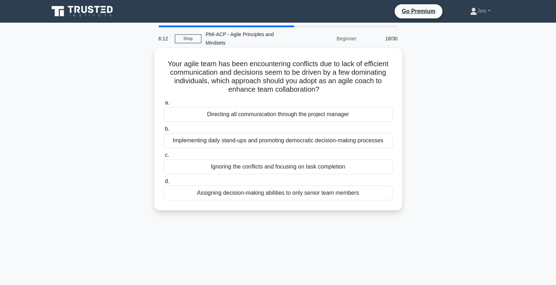
click at [252, 136] on div "Implementing daily stand-ups and promoting democratic decision-making processes" at bounding box center [277, 140] width 229 height 15
click at [163, 131] on input "b. Implementing daily stand-ups and promoting democratic decision-making proces…" at bounding box center [163, 129] width 0 height 5
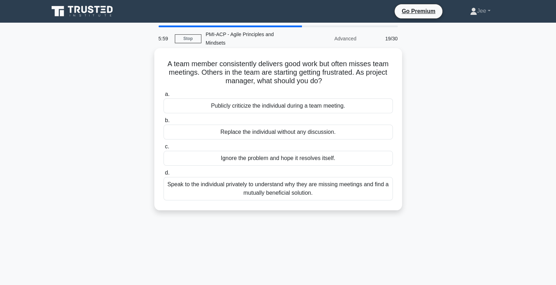
click at [256, 184] on div "Speak to the individual privately to understand why they are missing meetings a…" at bounding box center [277, 188] width 229 height 23
click at [163, 175] on input "d. Speak to the individual privately to understand why they are missing meeting…" at bounding box center [163, 172] width 0 height 5
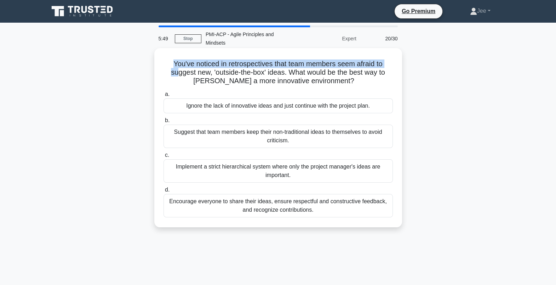
drag, startPoint x: 172, startPoint y: 55, endPoint x: 176, endPoint y: 64, distance: 9.5
click at [176, 64] on h5 "You've noticed in retrospectives that team members seem afraid to suggest new, …" at bounding box center [278, 72] width 231 height 26
drag, startPoint x: 176, startPoint y: 64, endPoint x: 168, endPoint y: 62, distance: 7.7
click at [168, 62] on h5 "You've noticed in retrospectives that team members seem afraid to suggest new, …" at bounding box center [278, 72] width 231 height 26
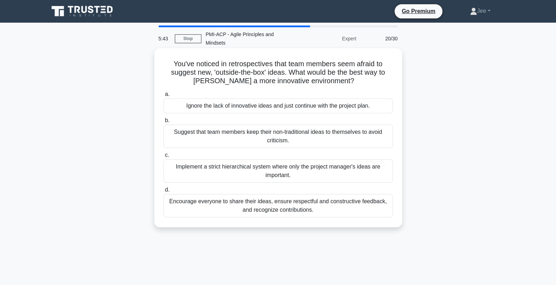
click at [171, 59] on h5 "You've noticed in retrospectives that team members seem afraid to suggest new, …" at bounding box center [278, 72] width 231 height 26
click at [202, 198] on div "Encourage everyone to share their ideas, ensure respectful and constructive fee…" at bounding box center [277, 205] width 229 height 23
click at [163, 192] on input "d. Encourage everyone to share their ideas, ensure respectful and constructive …" at bounding box center [163, 189] width 0 height 5
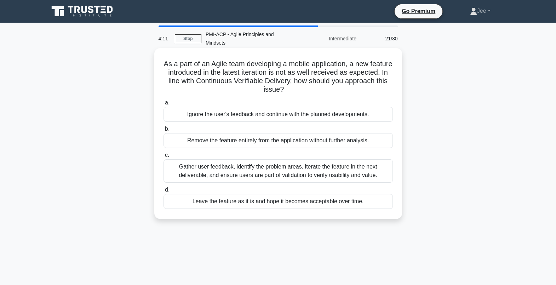
click at [232, 163] on div "Gather user feedback, identify the problem areas, iterate the feature in the ne…" at bounding box center [277, 170] width 229 height 23
click at [163, 157] on input "c. Gather user feedback, identify the problem areas, iterate the feature in the…" at bounding box center [163, 155] width 0 height 5
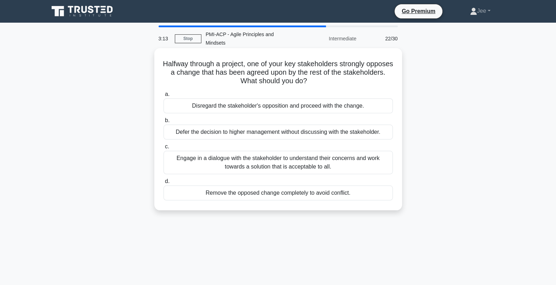
click at [214, 159] on div "Engage in a dialogue with the stakeholder to understand their concerns and work…" at bounding box center [277, 162] width 229 height 23
click at [163, 149] on input "c. Engage in a dialogue with the stakeholder to understand their concerns and w…" at bounding box center [163, 146] width 0 height 5
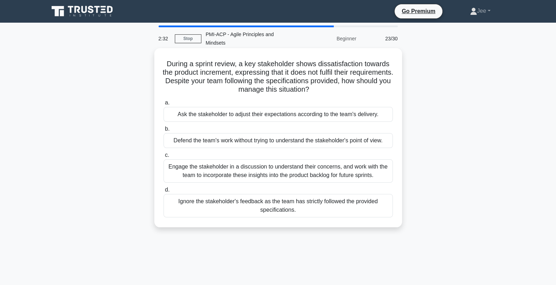
click at [198, 169] on div "Engage the stakeholder in a discussion to understand their concerns, and work w…" at bounding box center [277, 170] width 229 height 23
click at [163, 157] on input "c. Engage the stakeholder in a discussion to understand their concerns, and wor…" at bounding box center [163, 155] width 0 height 5
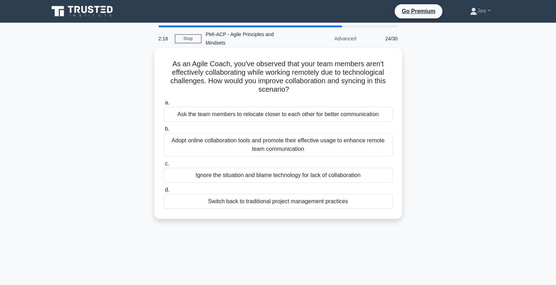
click at [213, 138] on div "Adopt online collaboration tools and promote their effective usage to enhance r…" at bounding box center [277, 144] width 229 height 23
click at [163, 131] on input "b. Adopt online collaboration tools and promote their effective usage to enhanc…" at bounding box center [163, 129] width 0 height 5
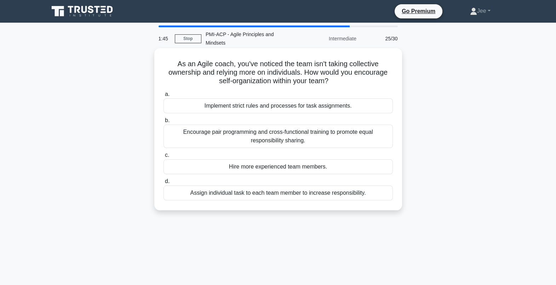
click at [231, 125] on div "Encourage pair programming and cross-functional training to promote equal respo…" at bounding box center [277, 135] width 229 height 23
click at [163, 123] on input "b. Encourage pair programming and cross-functional training to promote equal re…" at bounding box center [163, 120] width 0 height 5
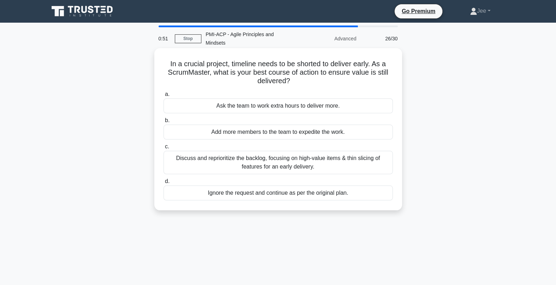
click at [221, 152] on div "Discuss and reprioritize the backlog, focusing on high-value items & thin slici…" at bounding box center [277, 162] width 229 height 23
click at [163, 149] on input "c. Discuss and reprioritize the backlog, focusing on high-value items & thin sl…" at bounding box center [163, 146] width 0 height 5
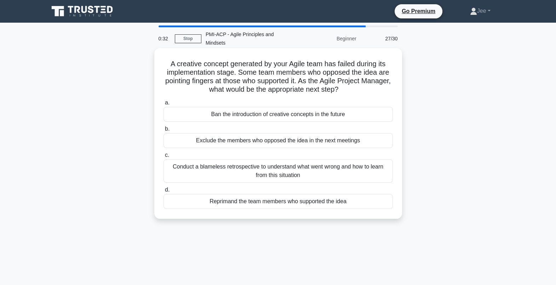
click at [248, 162] on div "Conduct a blameless retrospective to understand what went wrong and how to lear…" at bounding box center [277, 170] width 229 height 23
click at [163, 157] on input "c. Conduct a blameless retrospective to understand what went wrong and how to l…" at bounding box center [163, 155] width 0 height 5
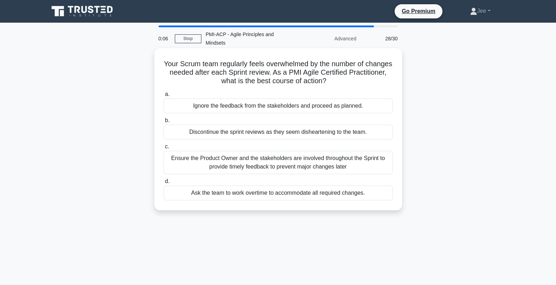
click at [212, 155] on div "Ensure the Product Owner and the stakeholders are involved throughout the Sprin…" at bounding box center [277, 162] width 229 height 23
click at [163, 149] on input "c. Ensure the Product Owner and the stakeholders are involved throughout the Sp…" at bounding box center [163, 146] width 0 height 5
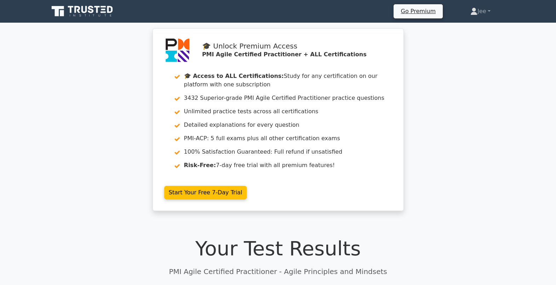
click at [64, 9] on icon at bounding box center [83, 11] width 68 height 13
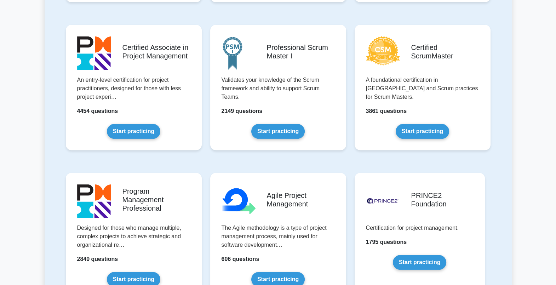
scroll to position [636, 0]
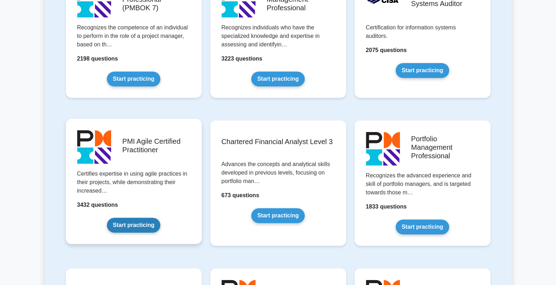
click at [138, 217] on link "Start practicing" at bounding box center [133, 224] width 53 height 15
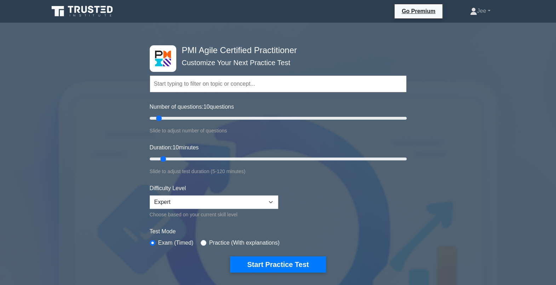
click at [555, 28] on div "PMI Agile Certified Practitioner Customize Your Next Practice Test Topics Agile…" at bounding box center [278, 257] width 556 height 459
drag, startPoint x: 159, startPoint y: 117, endPoint x: 185, endPoint y: 115, distance: 25.5
type input "30"
click at [185, 115] on input "Number of questions: 30 questions" at bounding box center [278, 118] width 257 height 8
drag, startPoint x: 162, startPoint y: 157, endPoint x: 196, endPoint y: 156, distance: 33.6
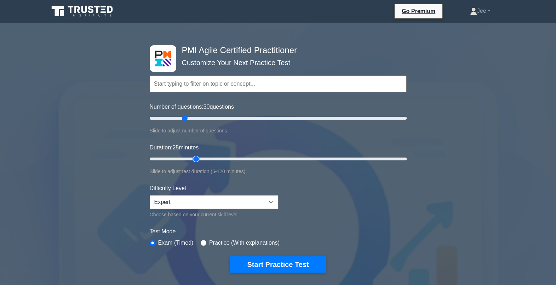
type input "25"
click at [196, 156] on input "Duration: 25 minutes" at bounding box center [278, 159] width 257 height 8
click at [197, 90] on input "text" at bounding box center [278, 83] width 257 height 17
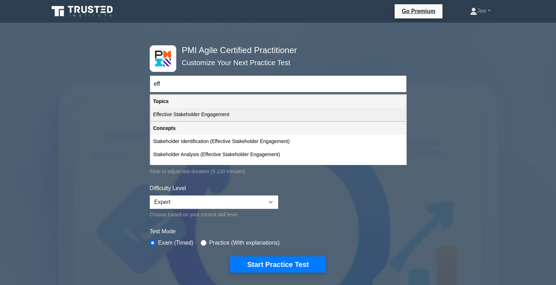
click at [188, 113] on div "Effective Stakeholder Engagement" at bounding box center [277, 114] width 255 height 13
type input "Effective Stakeholder Engagement"
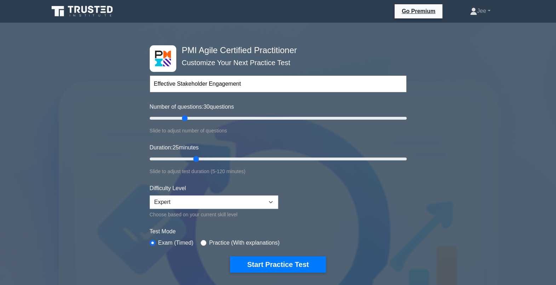
click at [127, 127] on div "PMI Agile Certified Practitioner Customize Your Next Practice Test Effective St…" at bounding box center [278, 257] width 556 height 459
click at [197, 83] on input "text" at bounding box center [278, 83] width 257 height 17
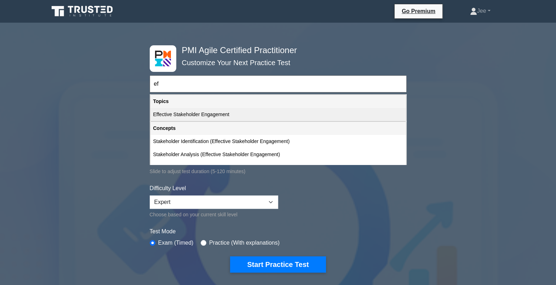
click at [196, 117] on div "Effective Stakeholder Engagement" at bounding box center [277, 114] width 255 height 13
type input "Effective Stakeholder Engagement"
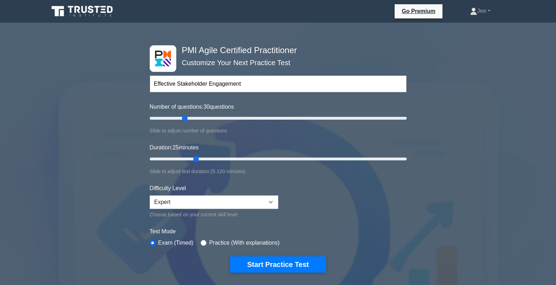
click at [312, 181] on form "Effective Stakeholder Engagement Topics Agile Principles and Mindsets Effective…" at bounding box center [278, 163] width 257 height 219
click at [294, 79] on input "text" at bounding box center [278, 83] width 257 height 17
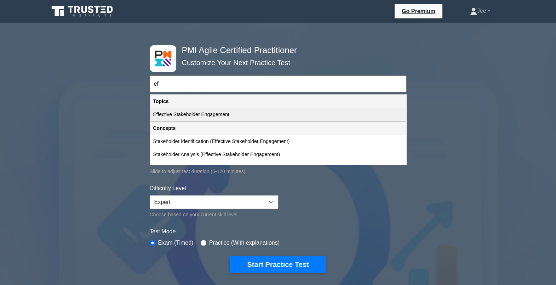
click at [201, 114] on div "Effective Stakeholder Engagement" at bounding box center [277, 114] width 255 height 13
type input "Effective Stakeholder Engagement"
